Goal: Information Seeking & Learning: Learn about a topic

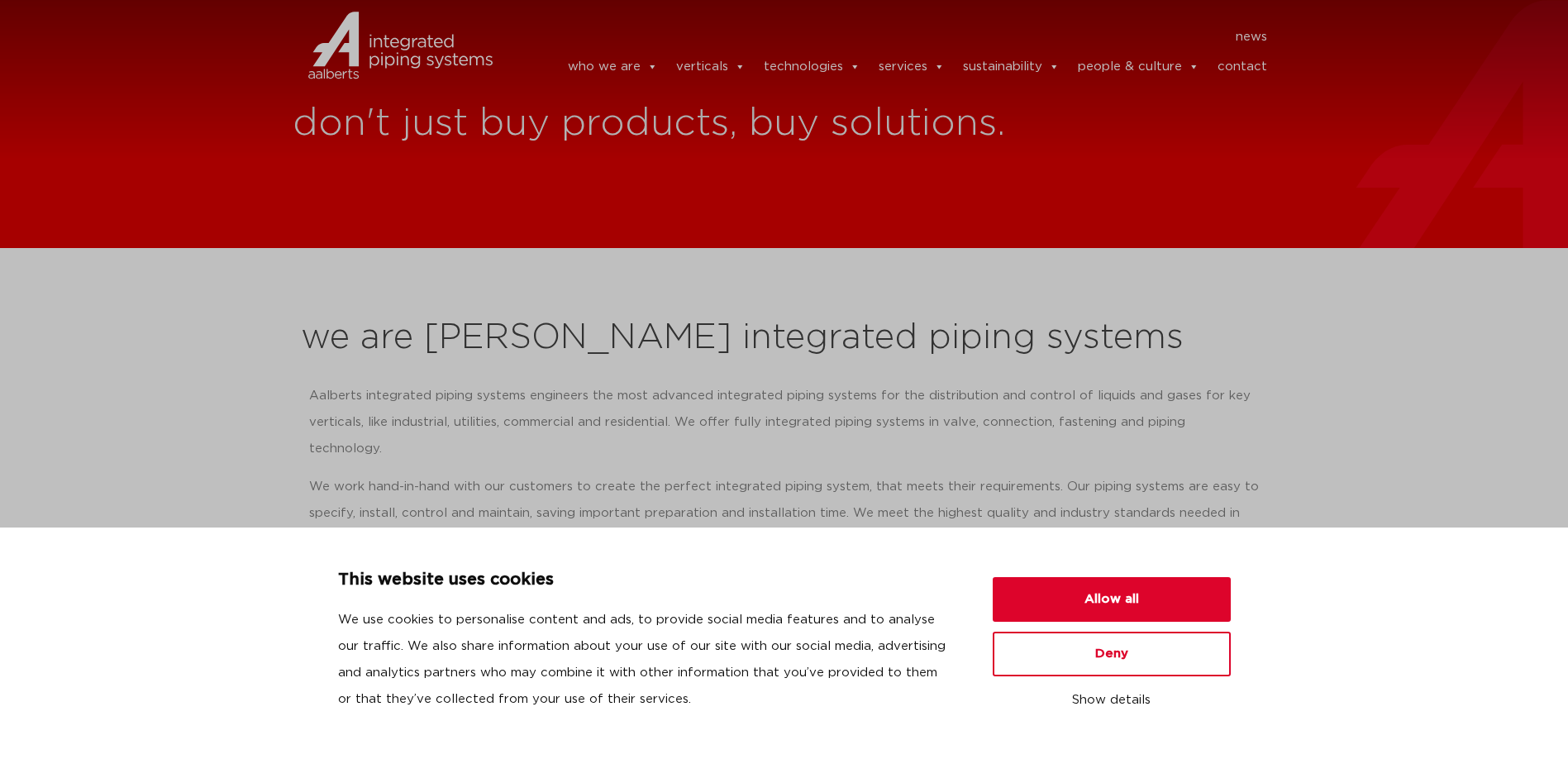
click at [860, 413] on p "Aalberts integrated piping systems engineers the most advanced integrated pipin…" at bounding box center [784, 422] width 951 height 79
click at [1069, 593] on button "Allow all" at bounding box center [1111, 599] width 238 height 44
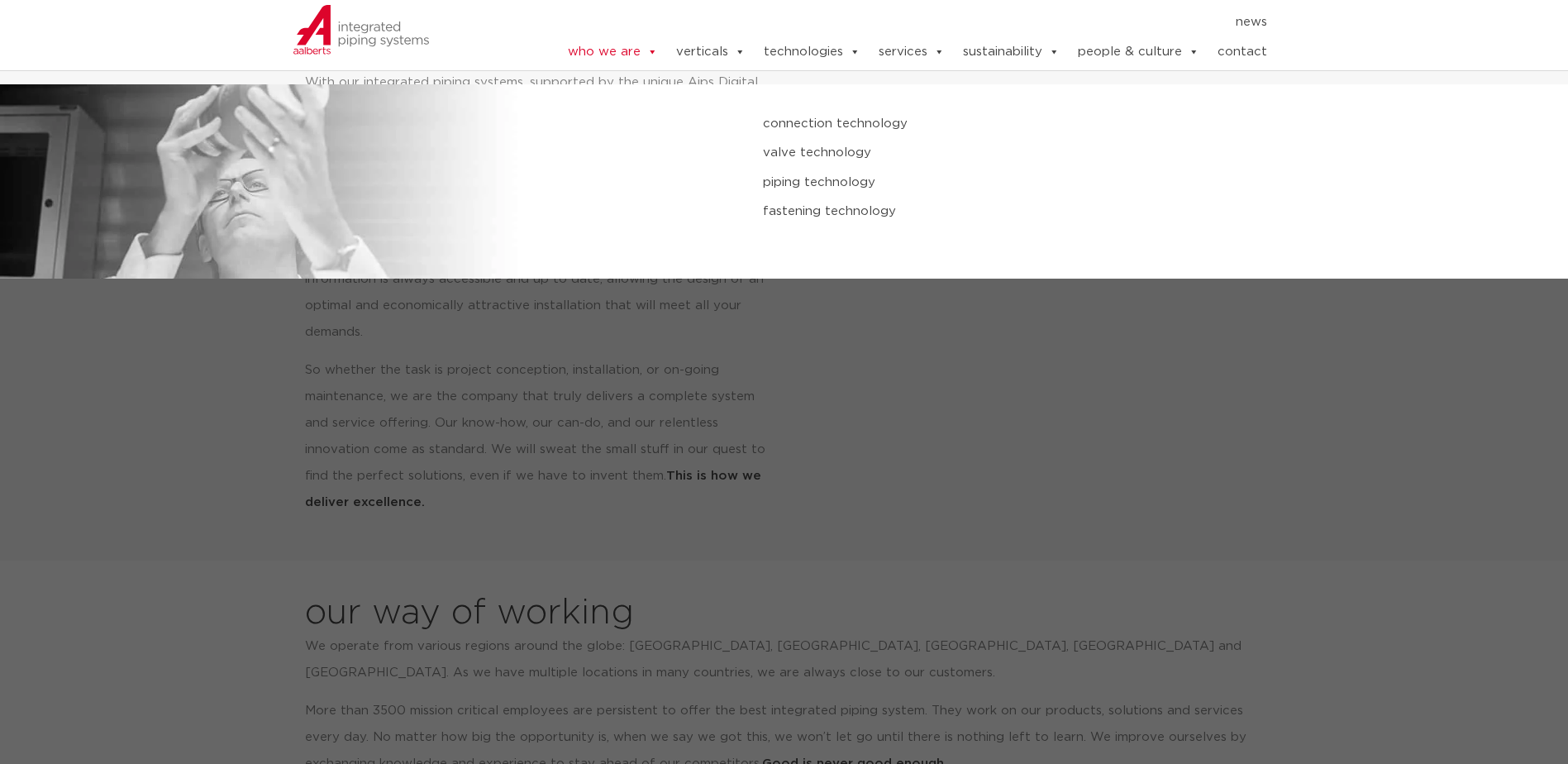
scroll to position [579, 0]
click at [819, 154] on link "valve technology" at bounding box center [1057, 153] width 588 height 21
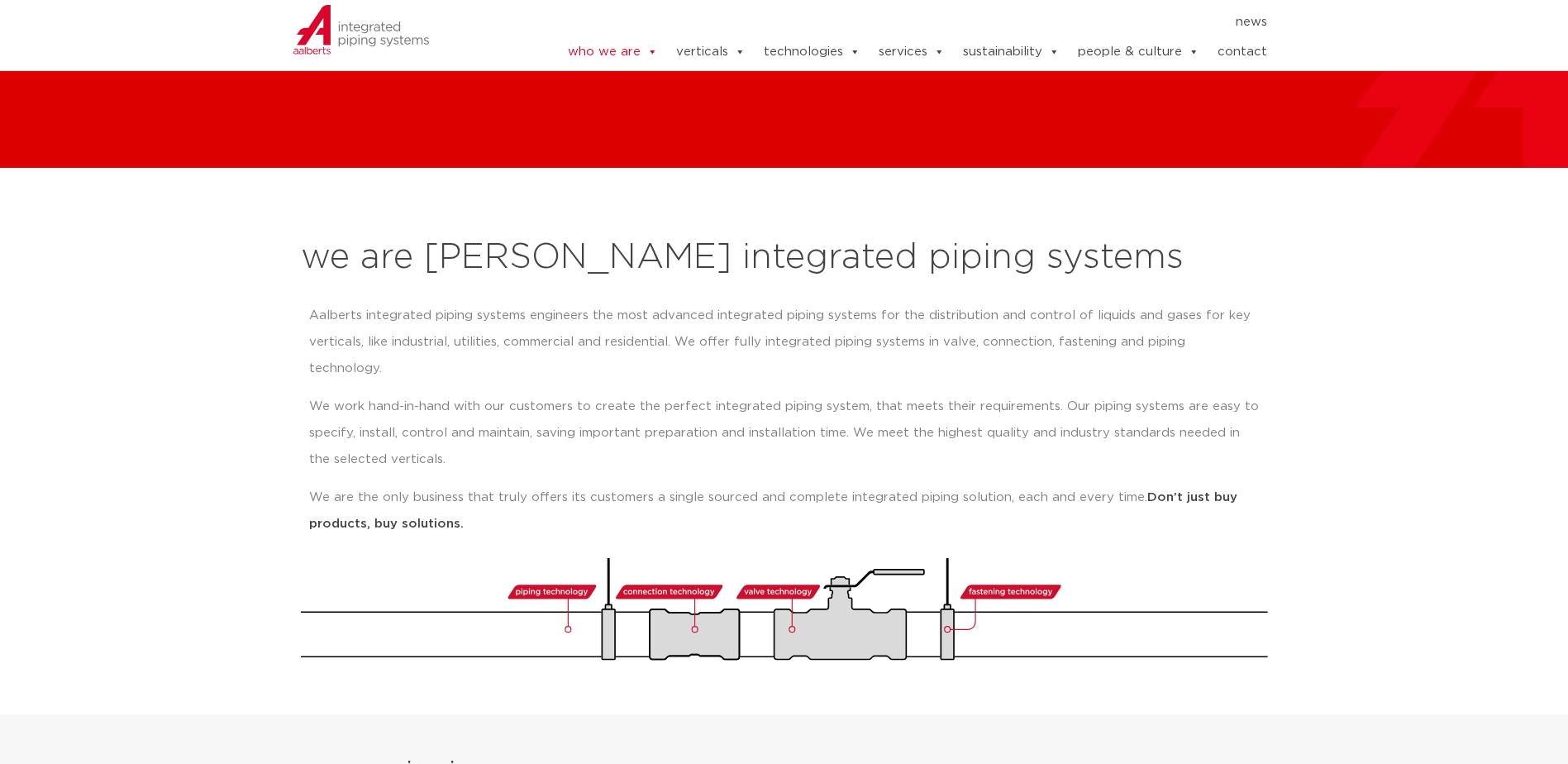
scroll to position [0, 0]
